Goal: Communication & Community: Answer question/provide support

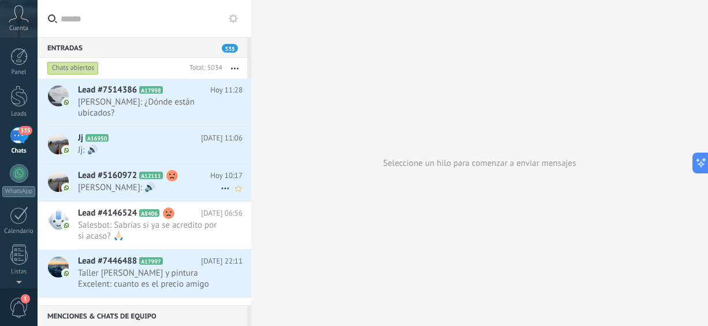
click at [128, 182] on span "[PERSON_NAME]: 🔊" at bounding box center [149, 187] width 143 height 11
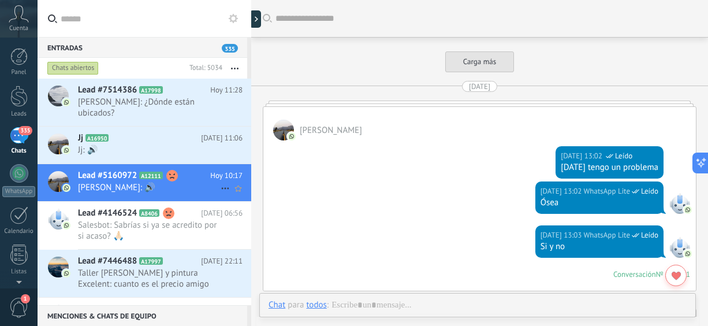
scroll to position [2240, 0]
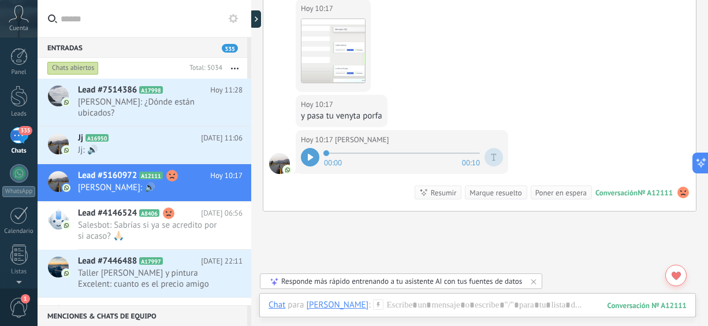
click at [308, 153] on div at bounding box center [310, 157] width 18 height 18
click at [337, 40] on img at bounding box center [332, 50] width 63 height 63
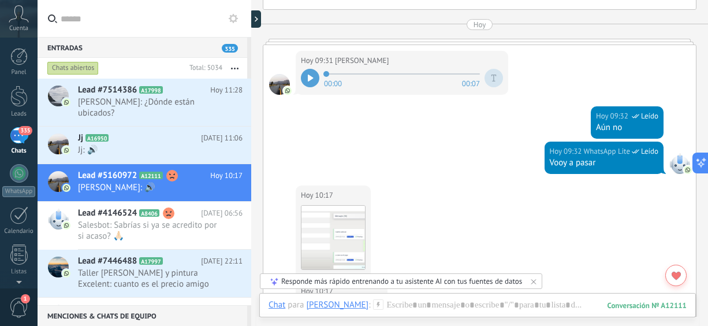
scroll to position [2059, 0]
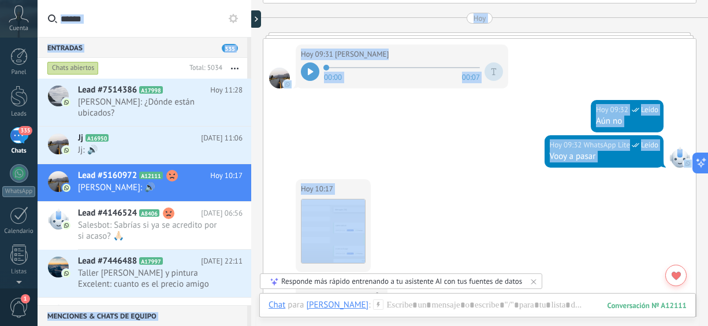
drag, startPoint x: 707, startPoint y: 266, endPoint x: 708, endPoint y: 212, distance: 53.1
click at [707, 212] on html ".abccls-1,.abccls-2{fill-rule:evenodd}.abccls-2{fill:#fff} .abfcls-1{fill:none}…" at bounding box center [354, 163] width 708 height 326
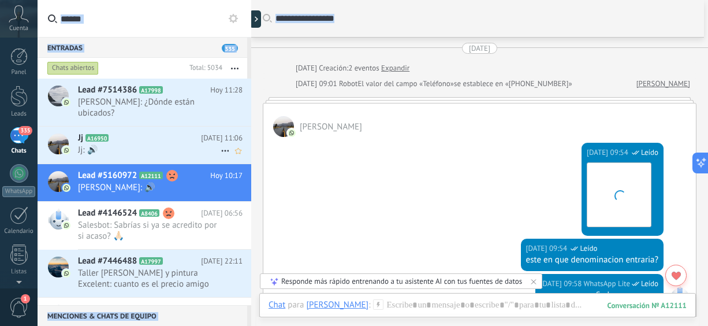
scroll to position [1467, 0]
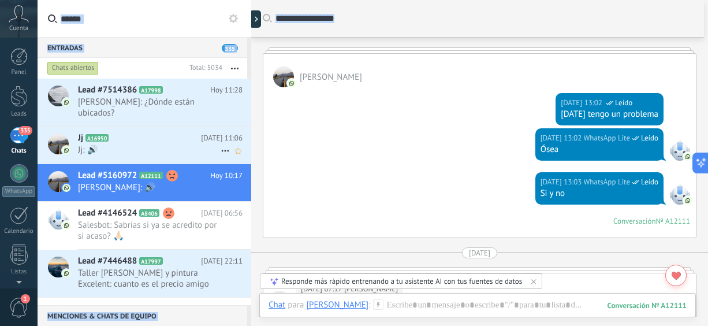
click at [118, 144] on span "Jj: 🔊" at bounding box center [149, 149] width 143 height 11
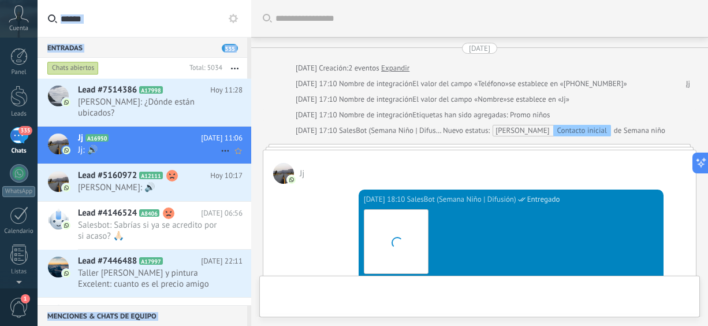
scroll to position [416, 0]
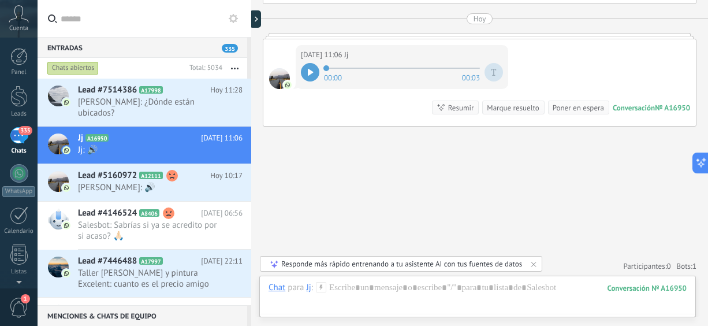
click at [312, 72] on icon at bounding box center [311, 72] width 6 height 7
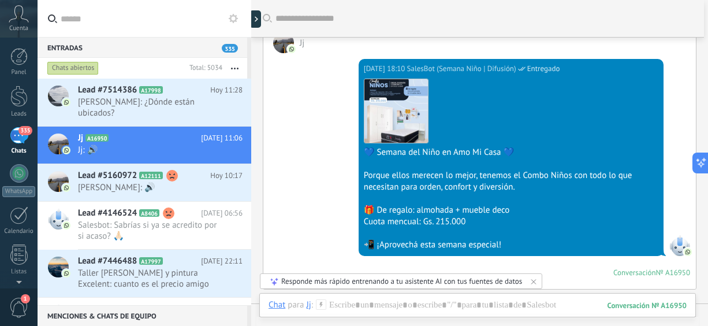
scroll to position [0, 0]
